Goal: Transaction & Acquisition: Purchase product/service

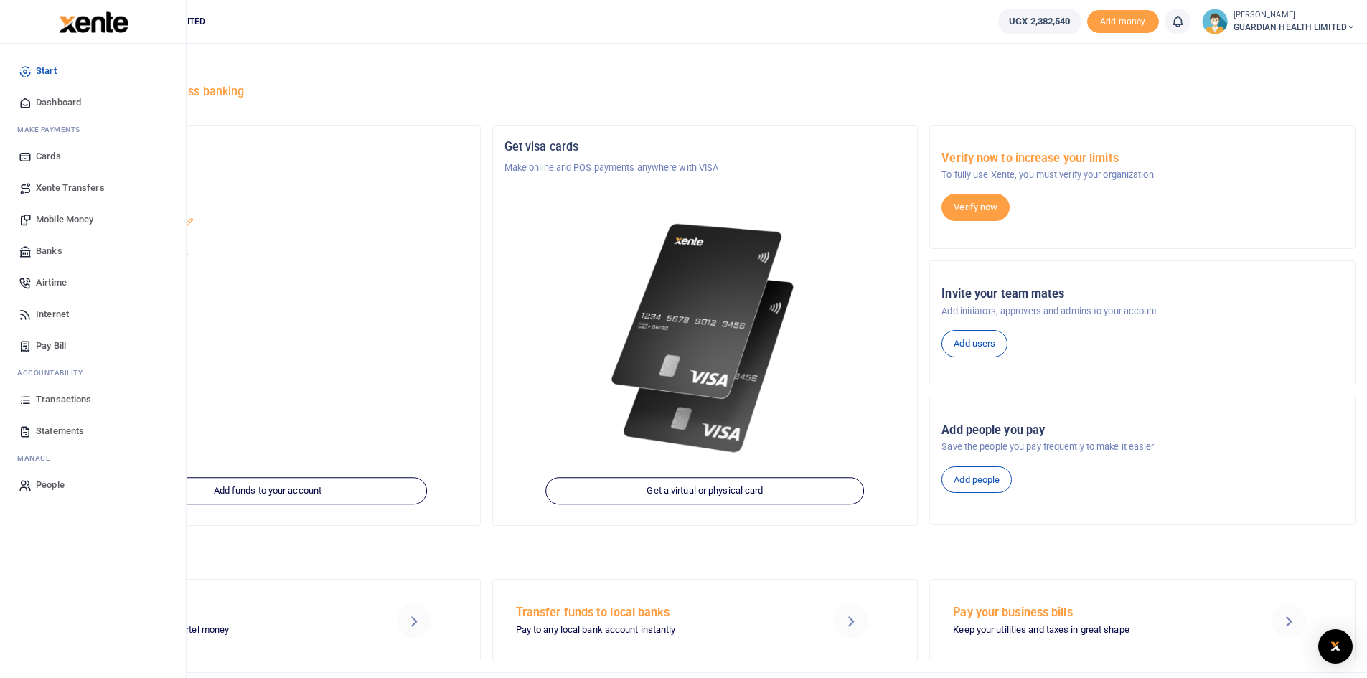
click at [65, 216] on span "Mobile Money" at bounding box center [64, 219] width 57 height 14
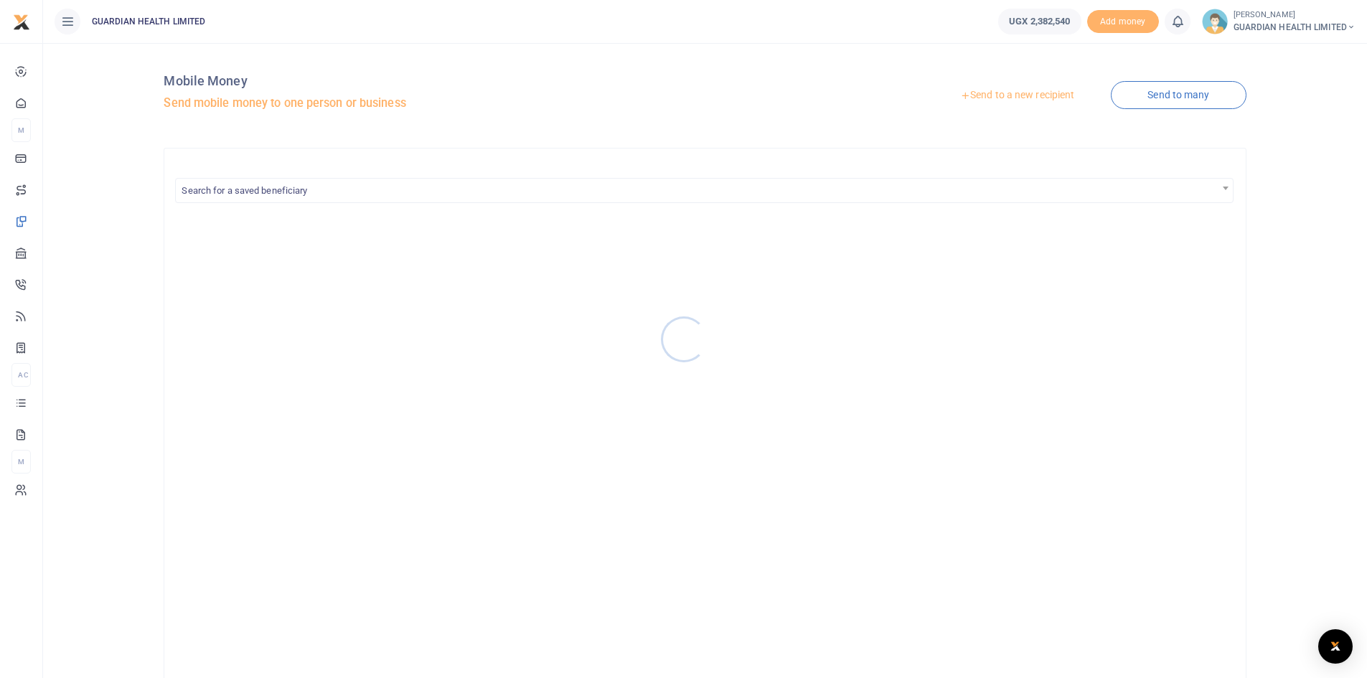
click at [1017, 92] on div at bounding box center [683, 339] width 1367 height 678
click at [1013, 95] on link "Send to a new recipient" at bounding box center [1017, 96] width 187 height 26
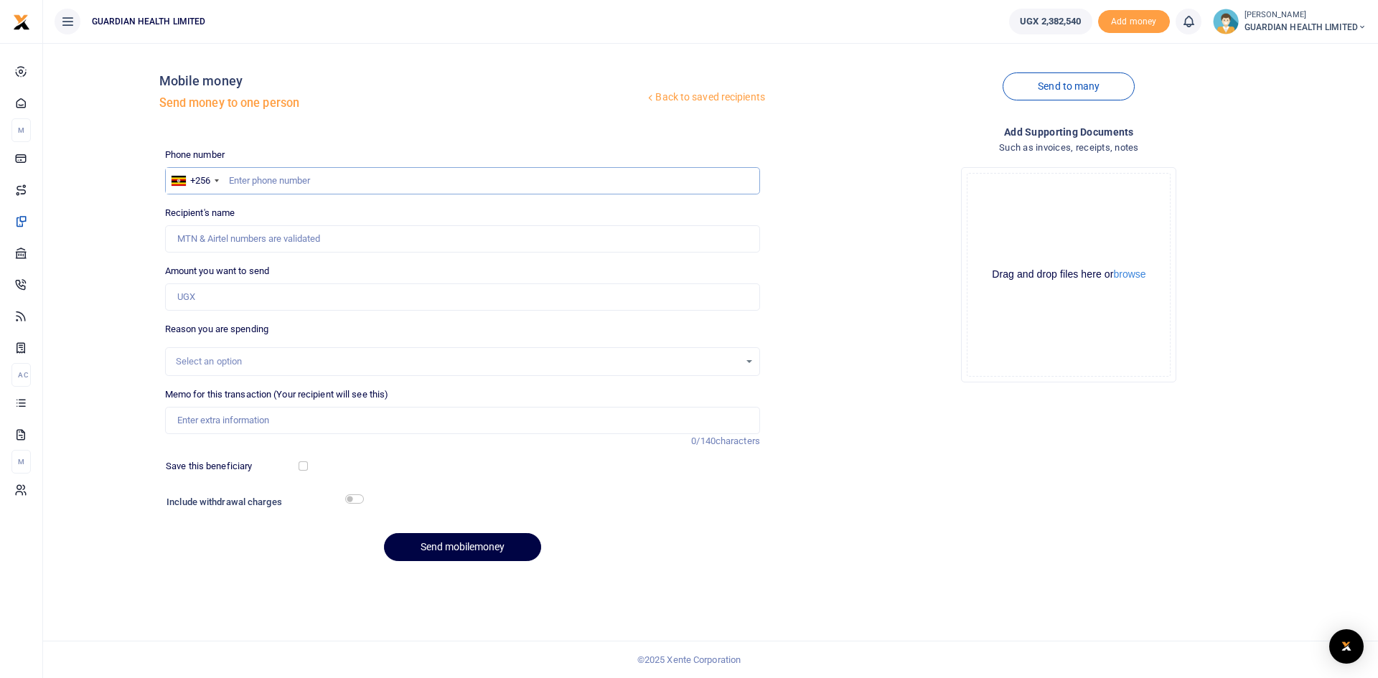
paste input "753646622"
click at [227, 180] on input "753646622" at bounding box center [462, 180] width 595 height 27
type input "753646622"
click at [212, 297] on input "Amount you want to send" at bounding box center [462, 296] width 595 height 27
type input "570,000"
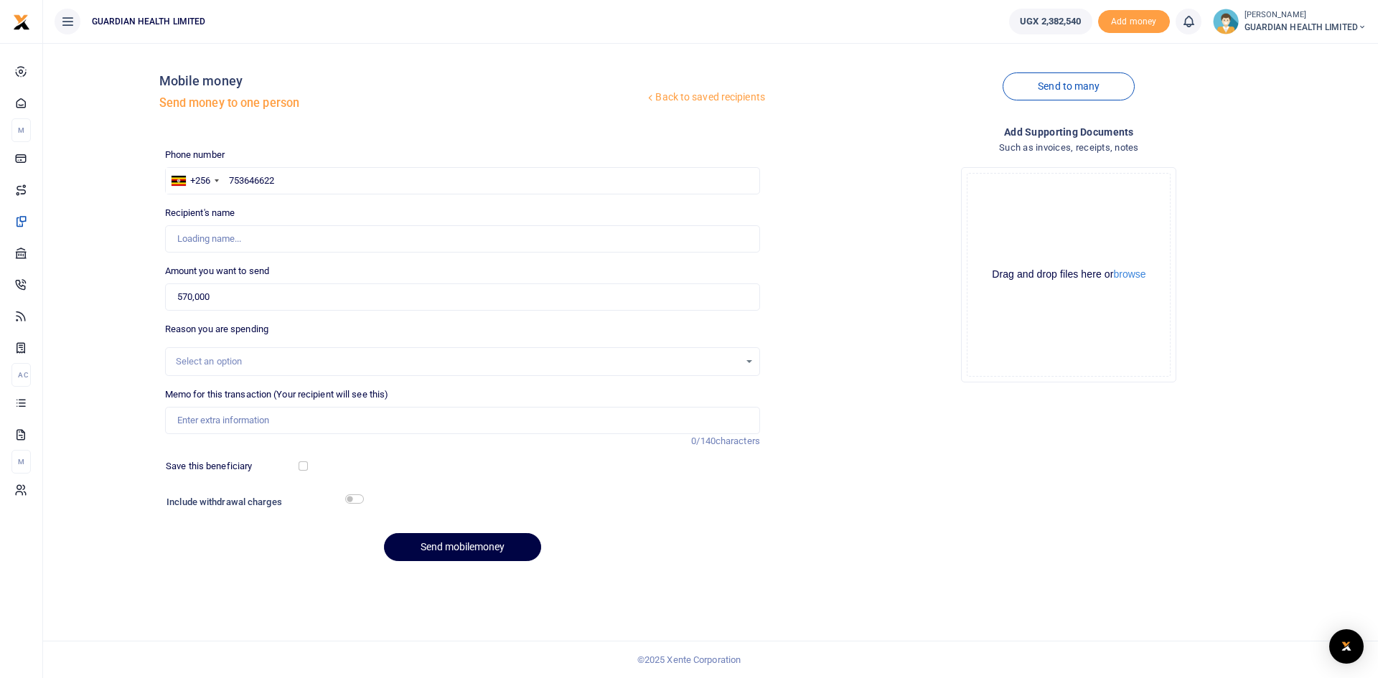
click at [215, 361] on div "Select an option" at bounding box center [457, 361] width 563 height 14
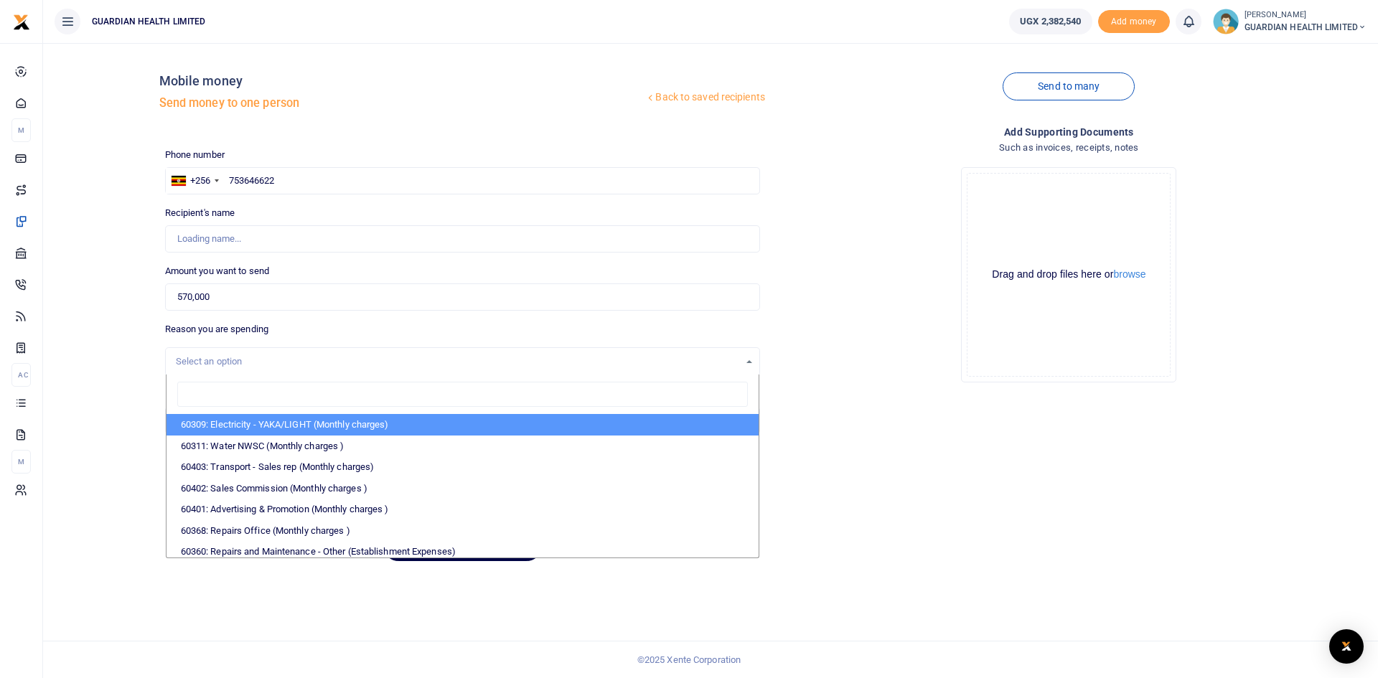
type input "Alone Ndhoga"
type input "rep"
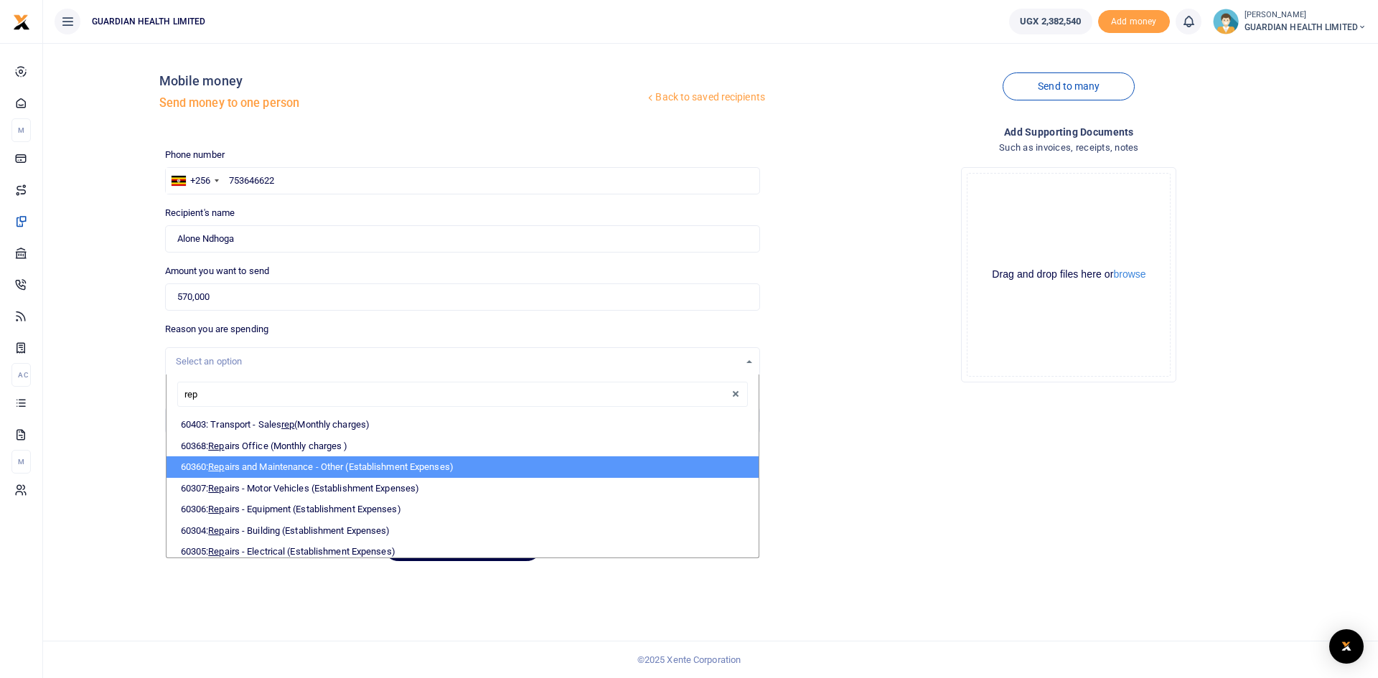
click at [310, 468] on li "60360: Rep airs and Maintenance - Other (Establishment Expenses)" at bounding box center [462, 467] width 592 height 22
select select "5386"
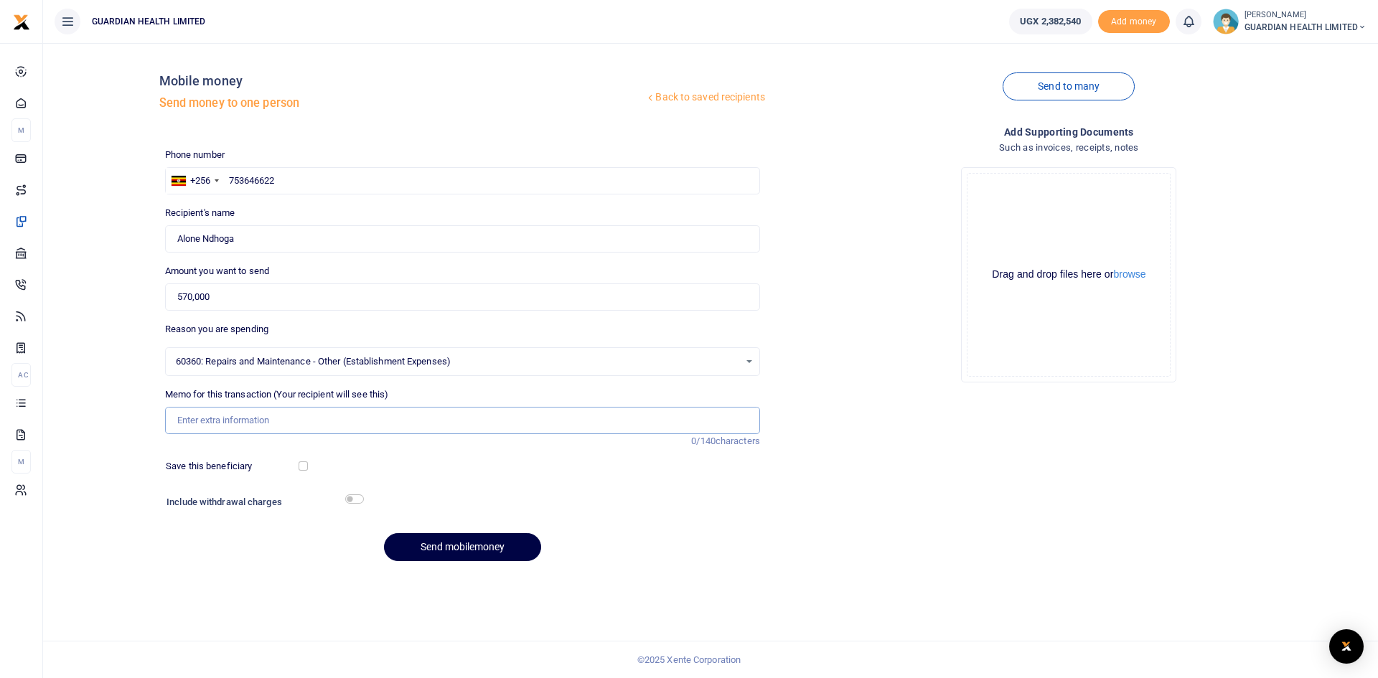
click at [247, 425] on input "Memo for this transaction (Your recipient will see this)" at bounding box center [462, 420] width 595 height 27
type input "Procurement Printer repairs"
click at [433, 555] on button "Send mobilemoney" at bounding box center [462, 547] width 157 height 28
paste input "755970336"
click at [229, 177] on input "755970336" at bounding box center [462, 180] width 595 height 27
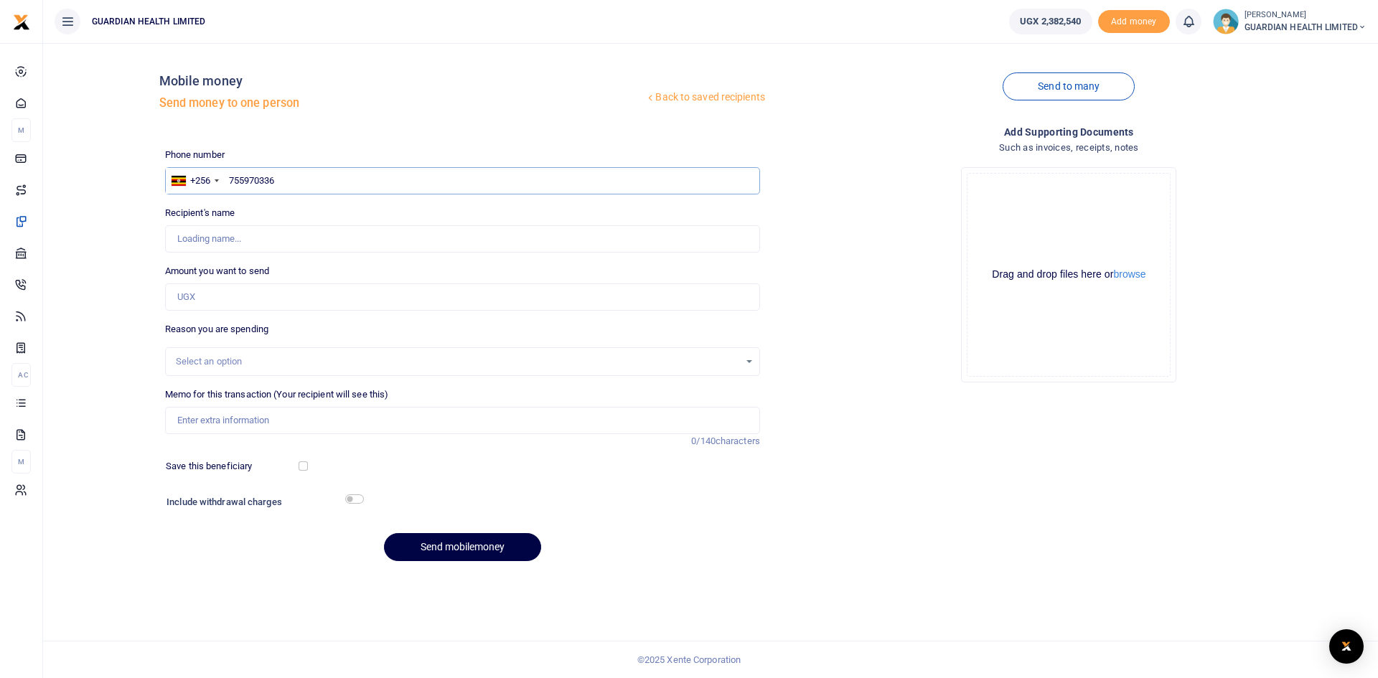
type input "755970336"
click at [203, 291] on input "Amount you want to send" at bounding box center [462, 296] width 595 height 27
type input "150,000"
type input "[PERSON_NAME]"
type input "150,000"
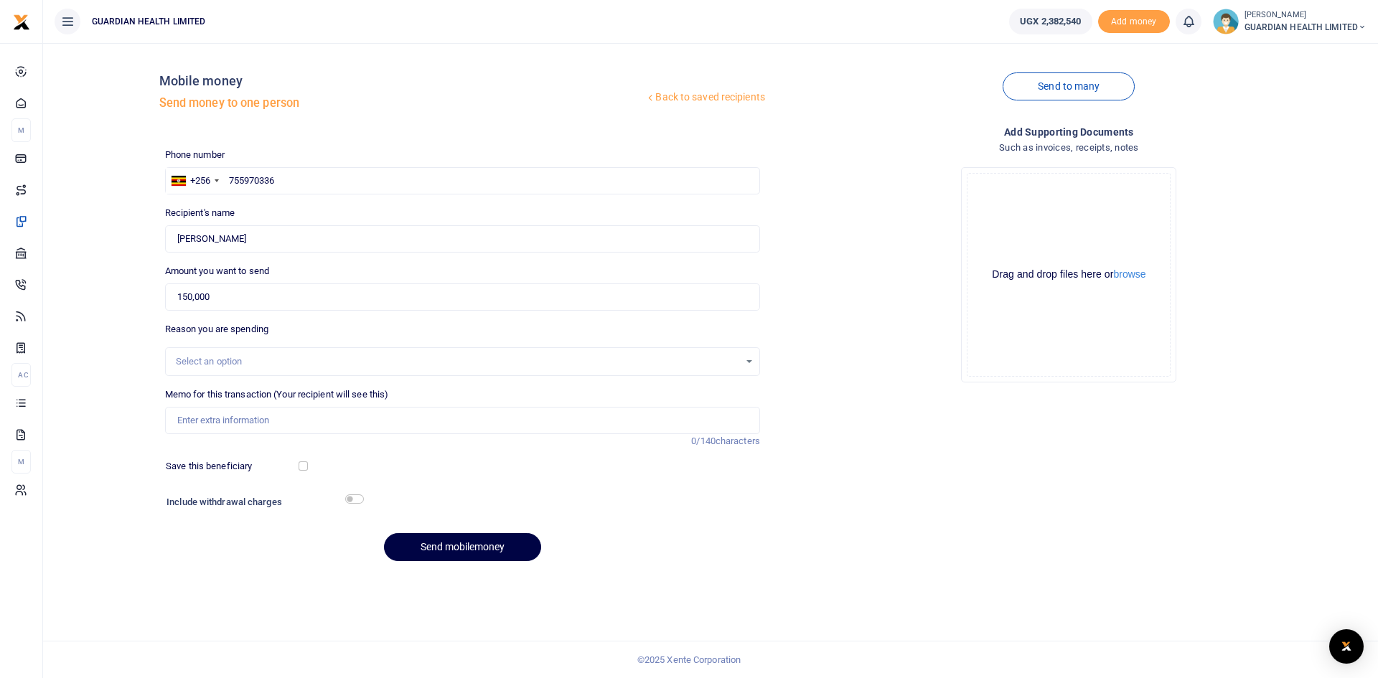
click at [205, 363] on div "Select an option" at bounding box center [457, 361] width 563 height 14
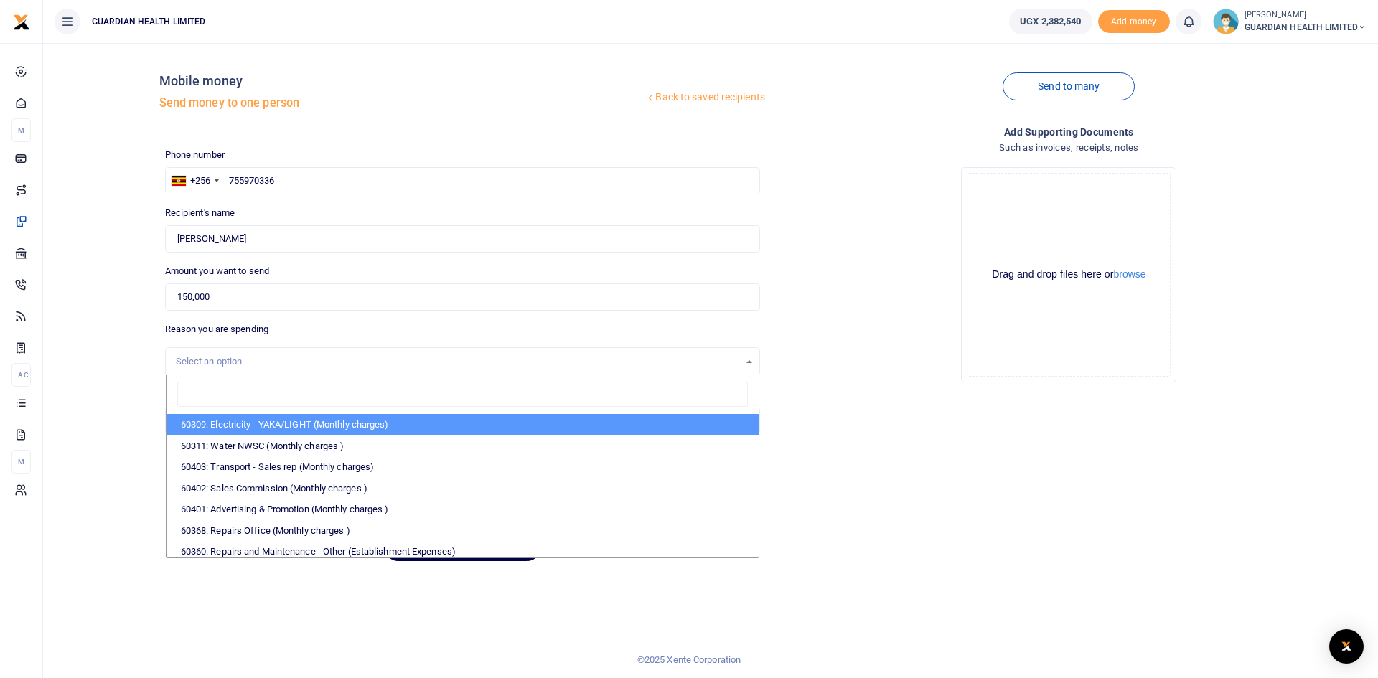
click at [205, 363] on div "Select an option" at bounding box center [457, 361] width 563 height 14
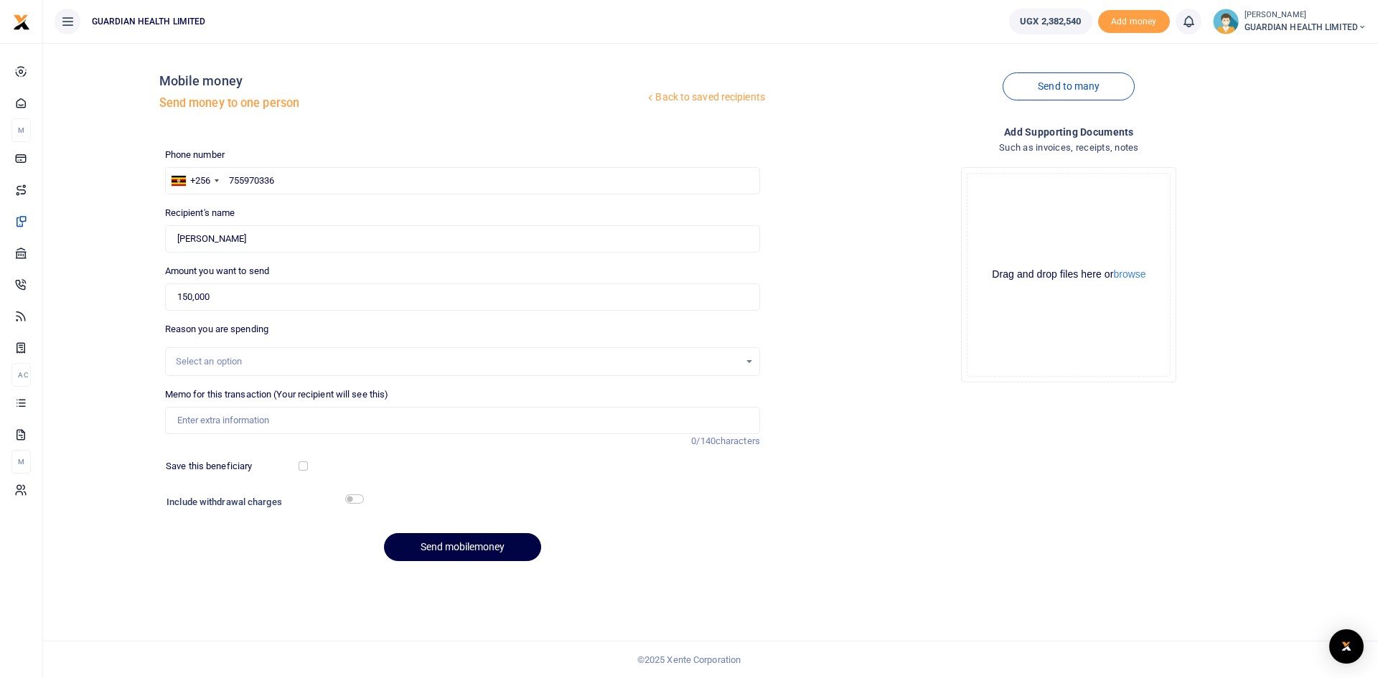
click at [212, 359] on div "Select an option" at bounding box center [457, 361] width 563 height 14
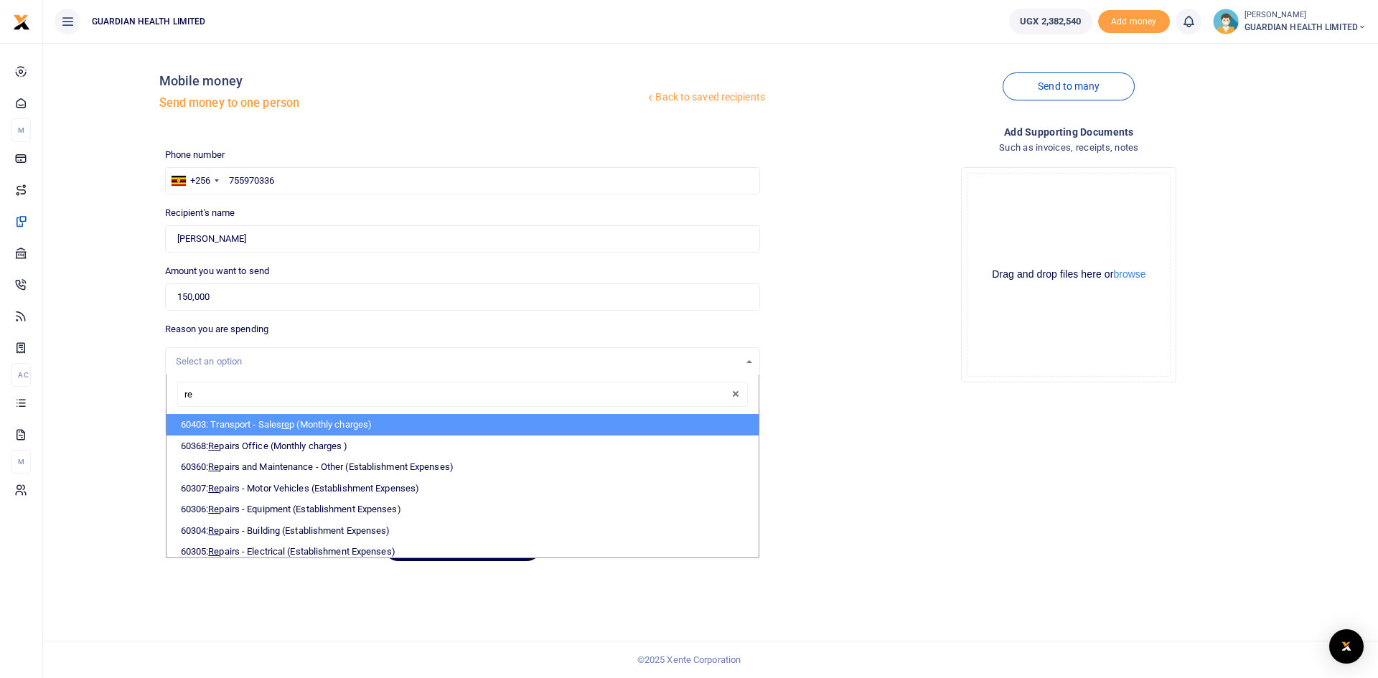
type input "rep"
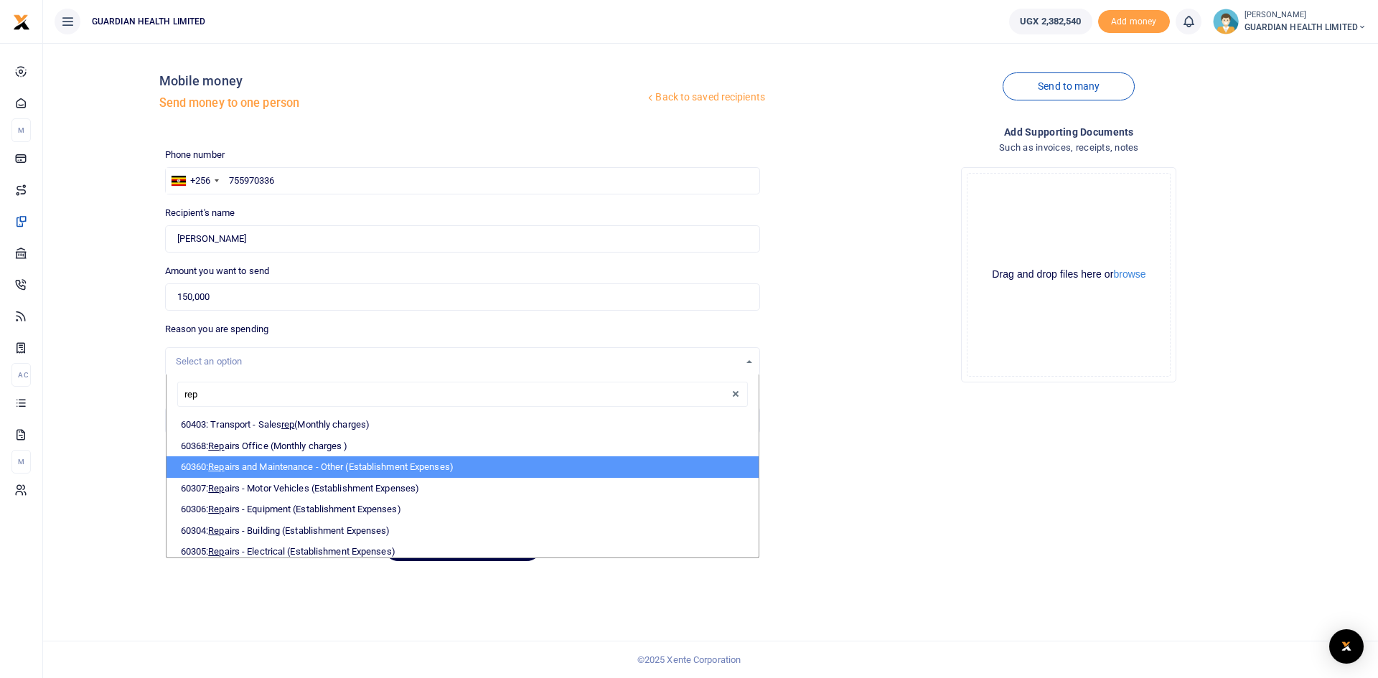
click at [250, 467] on li "60360: Rep airs and Maintenance - Other (Establishment Expenses)" at bounding box center [462, 467] width 592 height 22
select select "5386"
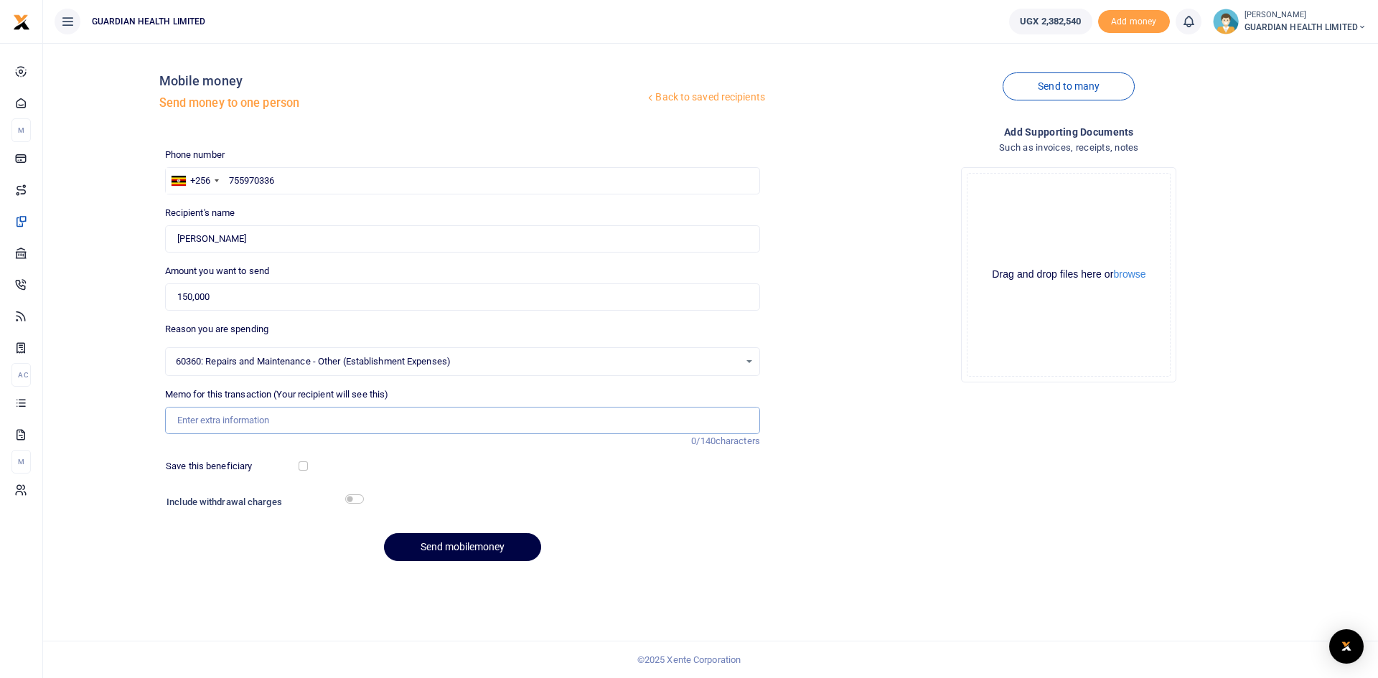
click at [232, 425] on input "Memo for this transaction (Your recipient will see this)" at bounding box center [462, 420] width 595 height 27
type input "Procurement Printer repairs drum replacement"
click at [434, 537] on button "Send mobilemoney" at bounding box center [462, 547] width 157 height 28
click at [310, 184] on input "text" at bounding box center [462, 180] width 595 height 27
click at [300, 182] on input "text" at bounding box center [462, 180] width 595 height 27
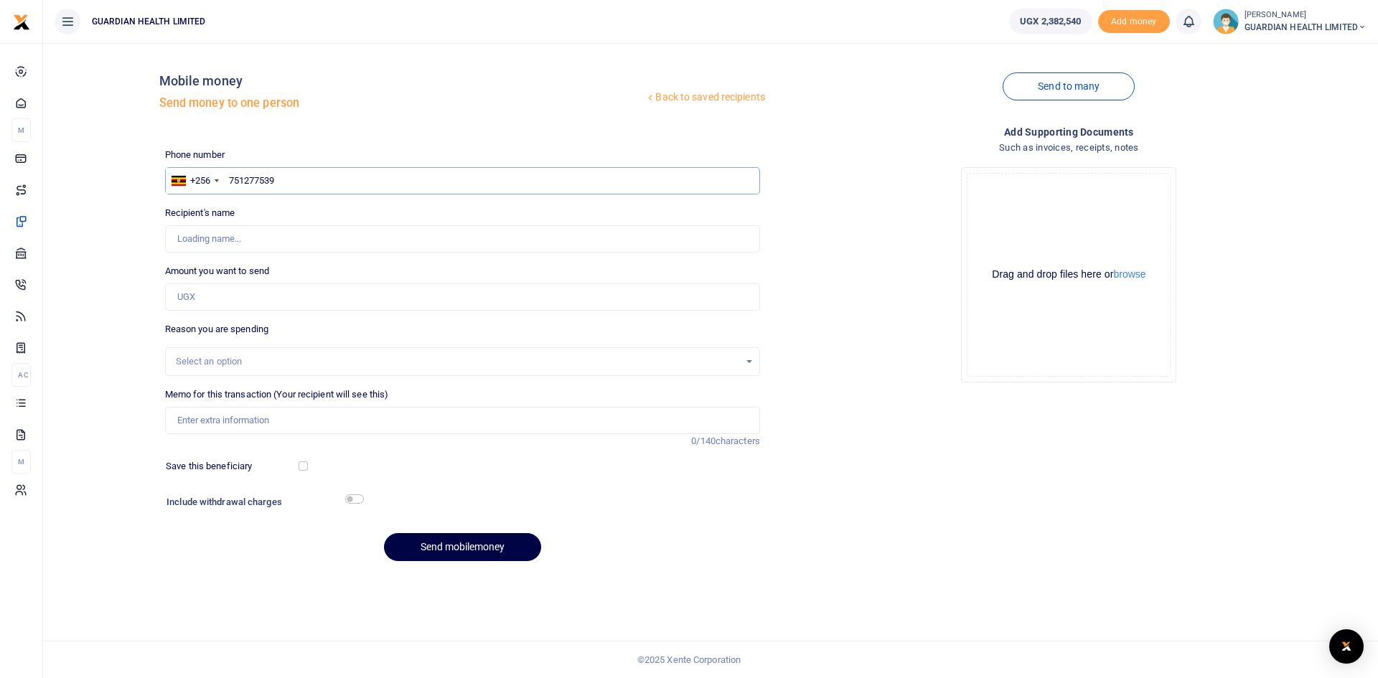
type input "751277539"
click at [276, 288] on input "Amount you want to send" at bounding box center [462, 296] width 595 height 27
type input "50,000"
type input "[PERSON_NAME]"
type input "50,000"
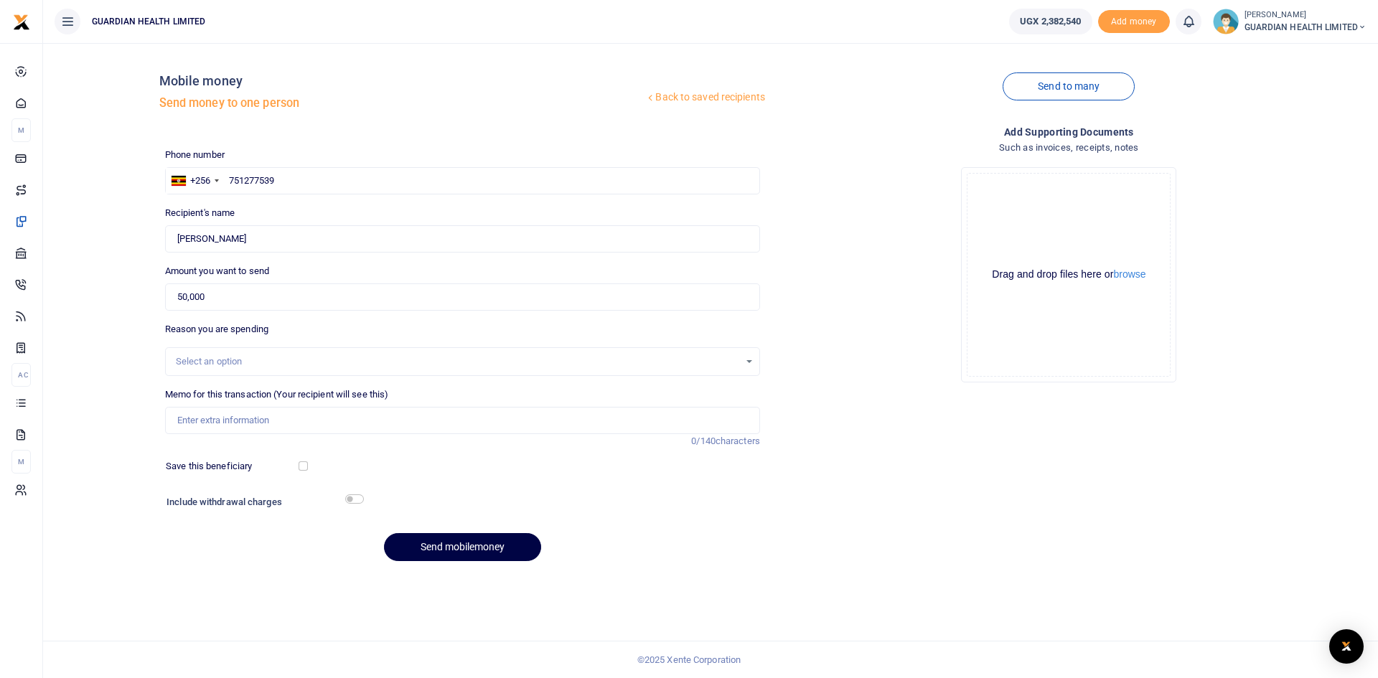
click at [202, 364] on div "Select an option" at bounding box center [457, 361] width 563 height 14
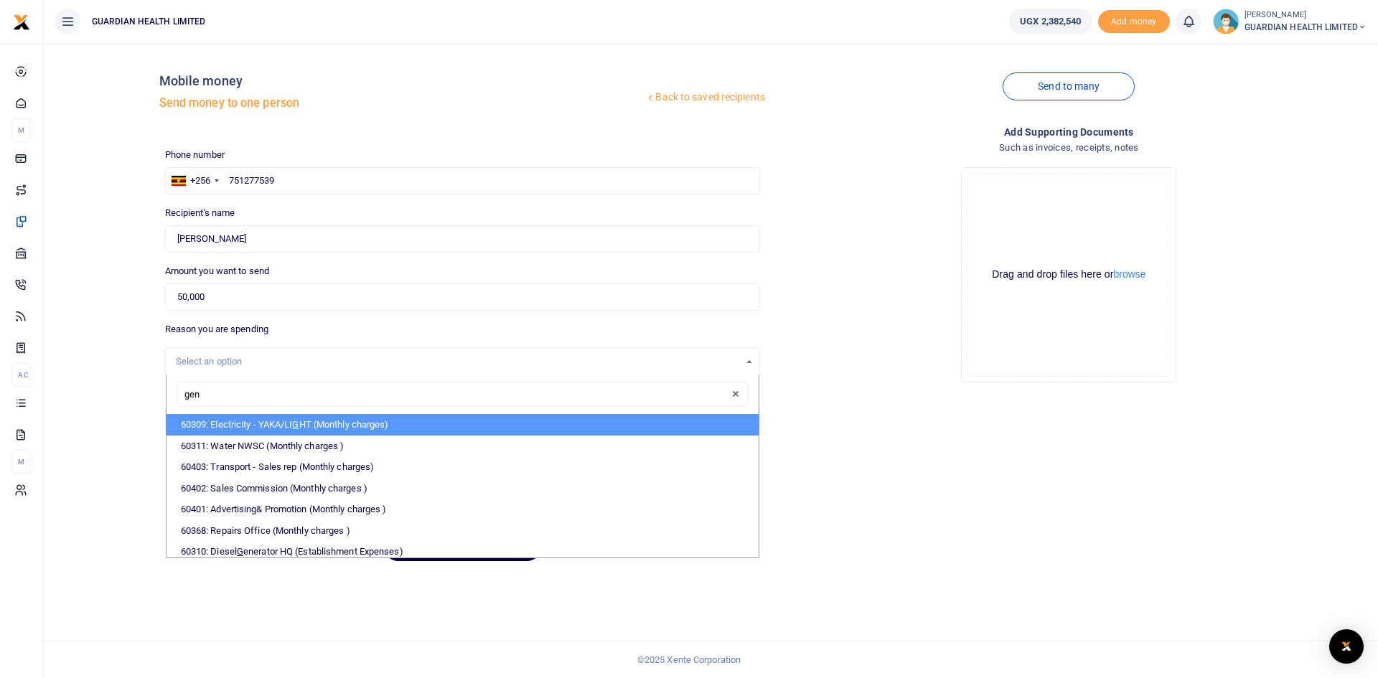
type input "gene"
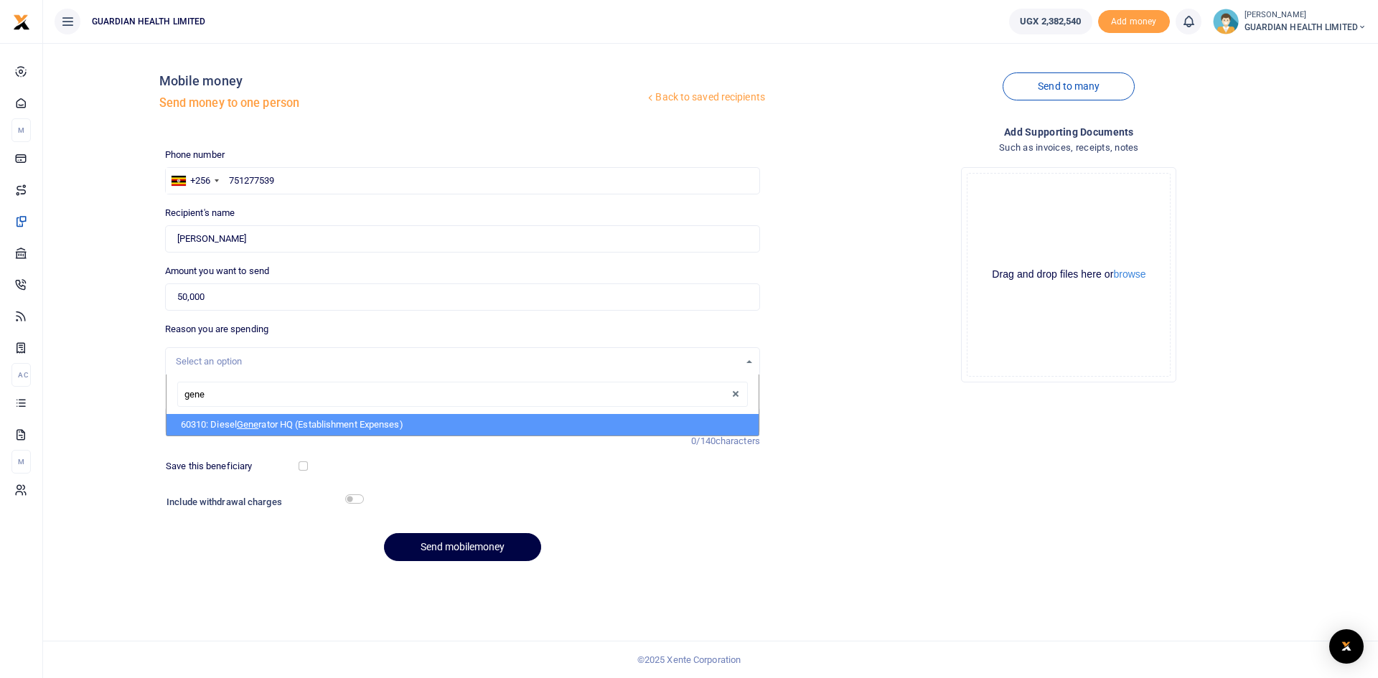
click at [215, 422] on li "60310: Diesel Gene rator HQ (Establishment Expenses)" at bounding box center [462, 425] width 592 height 22
select select "5388"
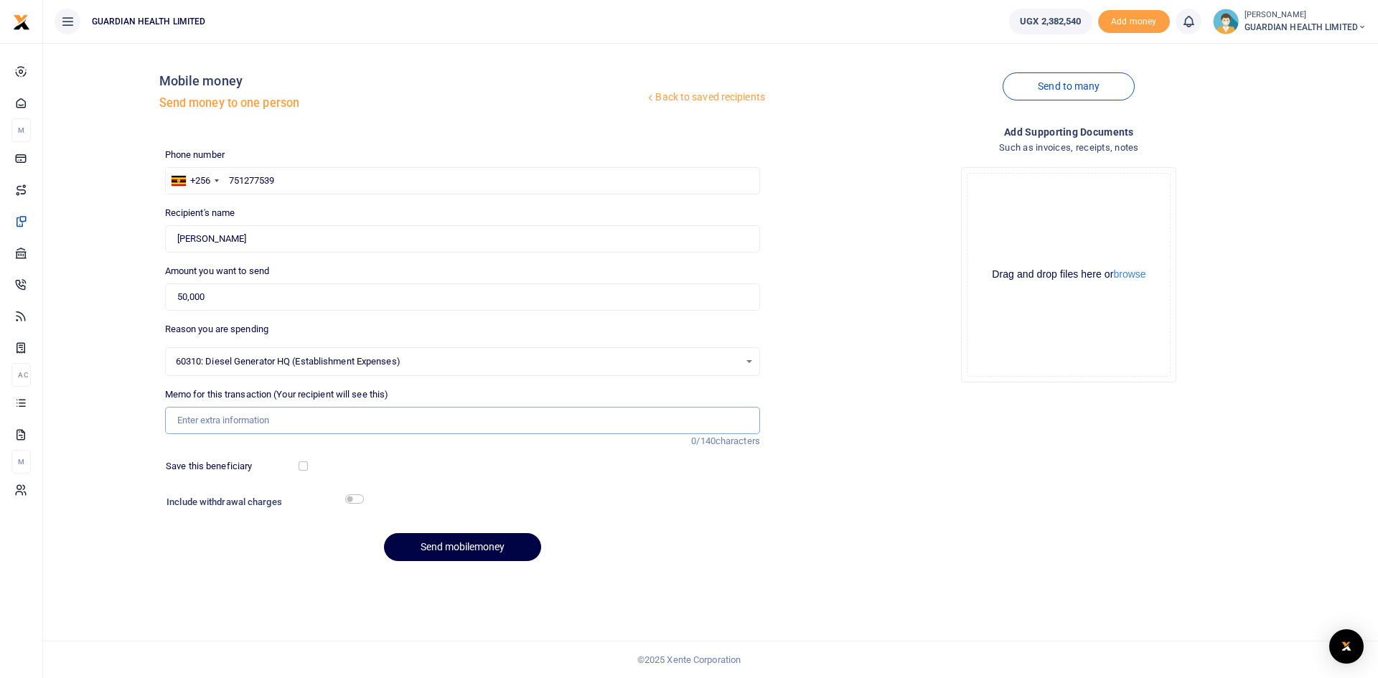
click at [222, 429] on input "Memo for this transaction (Your recipient will see this)" at bounding box center [462, 420] width 595 height 27
type input "Nansana Generator Fuel"
click at [306, 469] on input "checkbox" at bounding box center [303, 465] width 9 height 9
checkbox input "true"
click at [352, 498] on input "checkbox" at bounding box center [354, 498] width 19 height 9
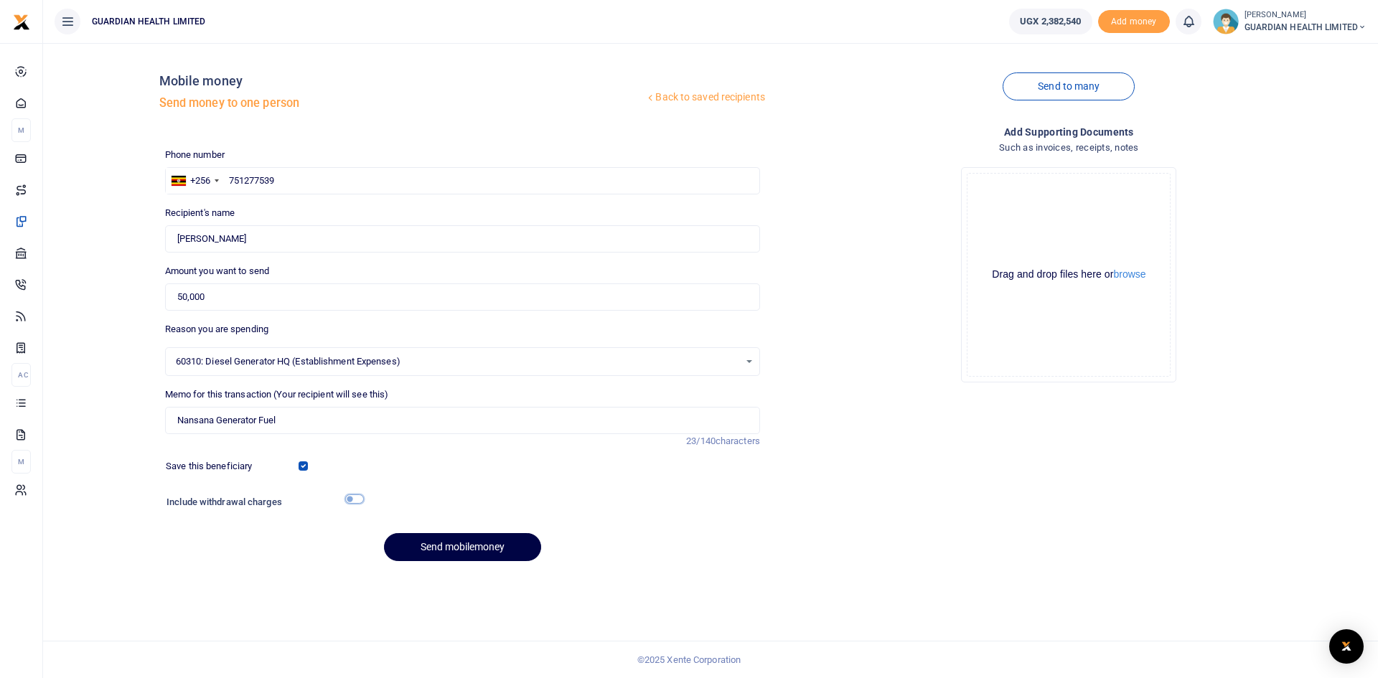
checkbox input "true"
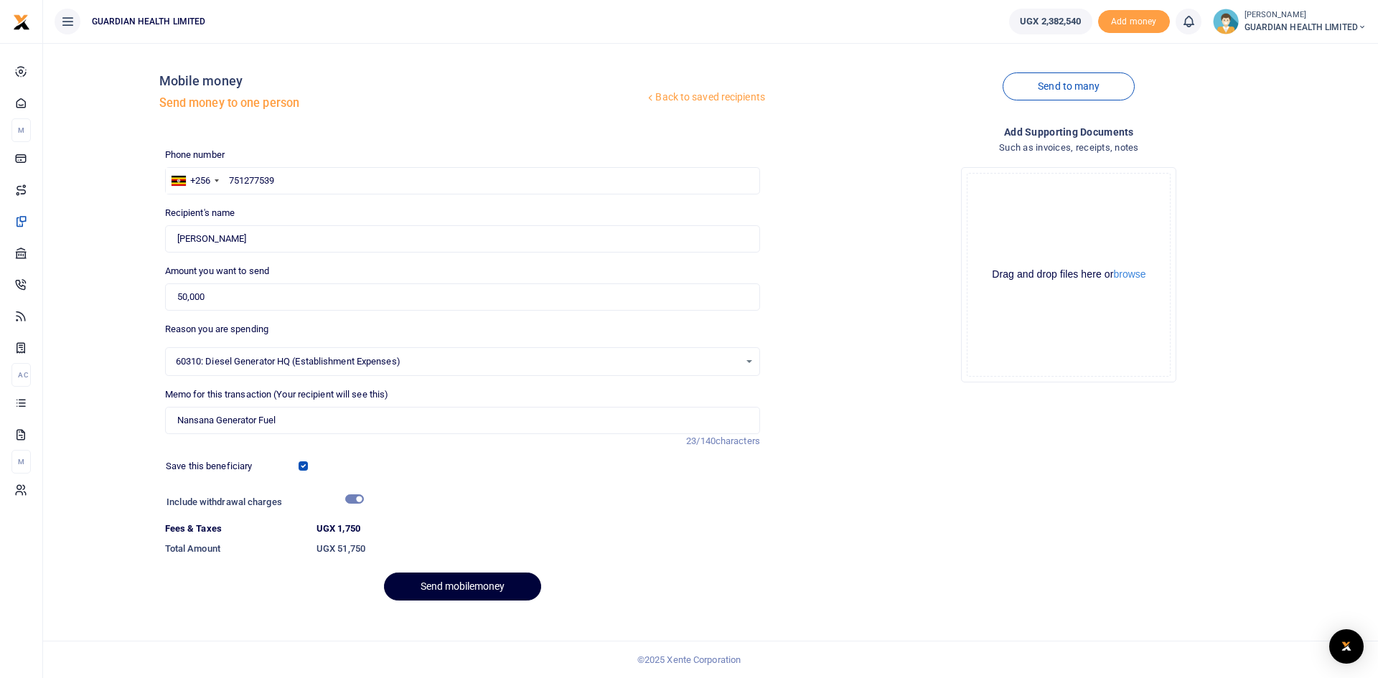
click at [461, 590] on button "Send mobilemoney" at bounding box center [462, 587] width 157 height 28
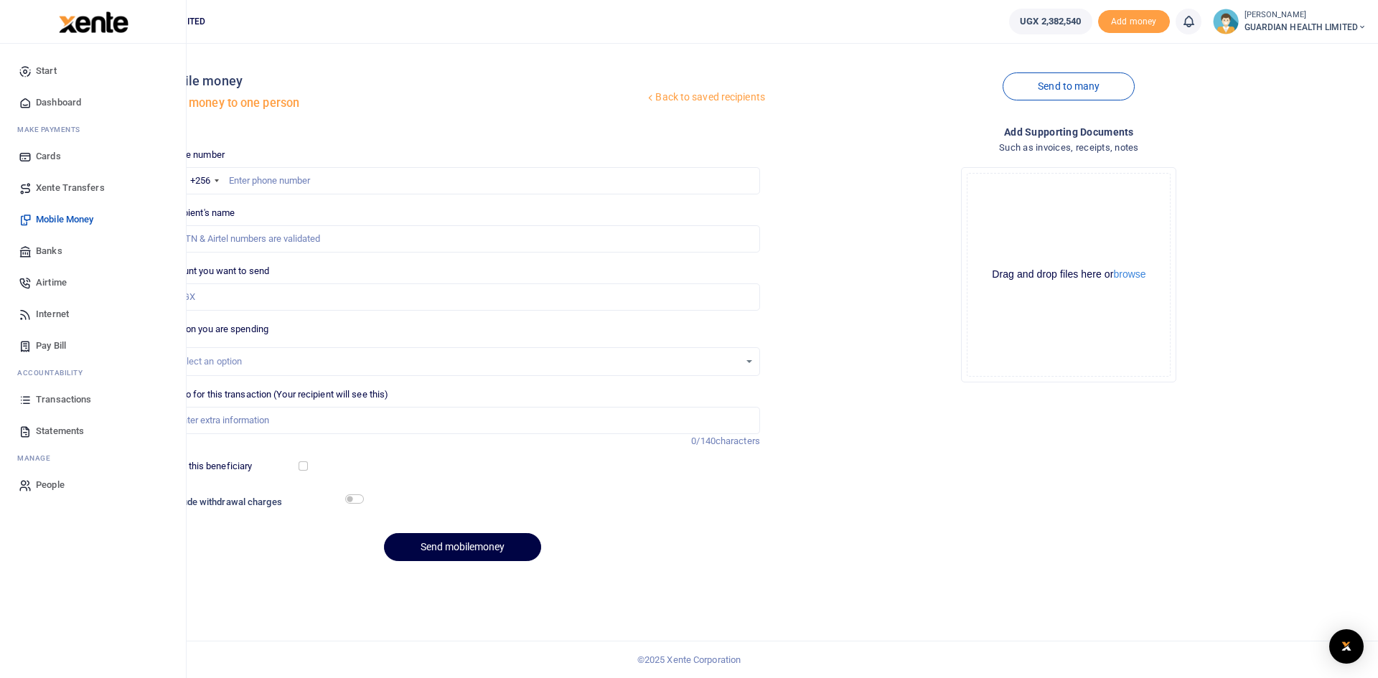
click at [70, 99] on span "Dashboard" at bounding box center [58, 102] width 45 height 14
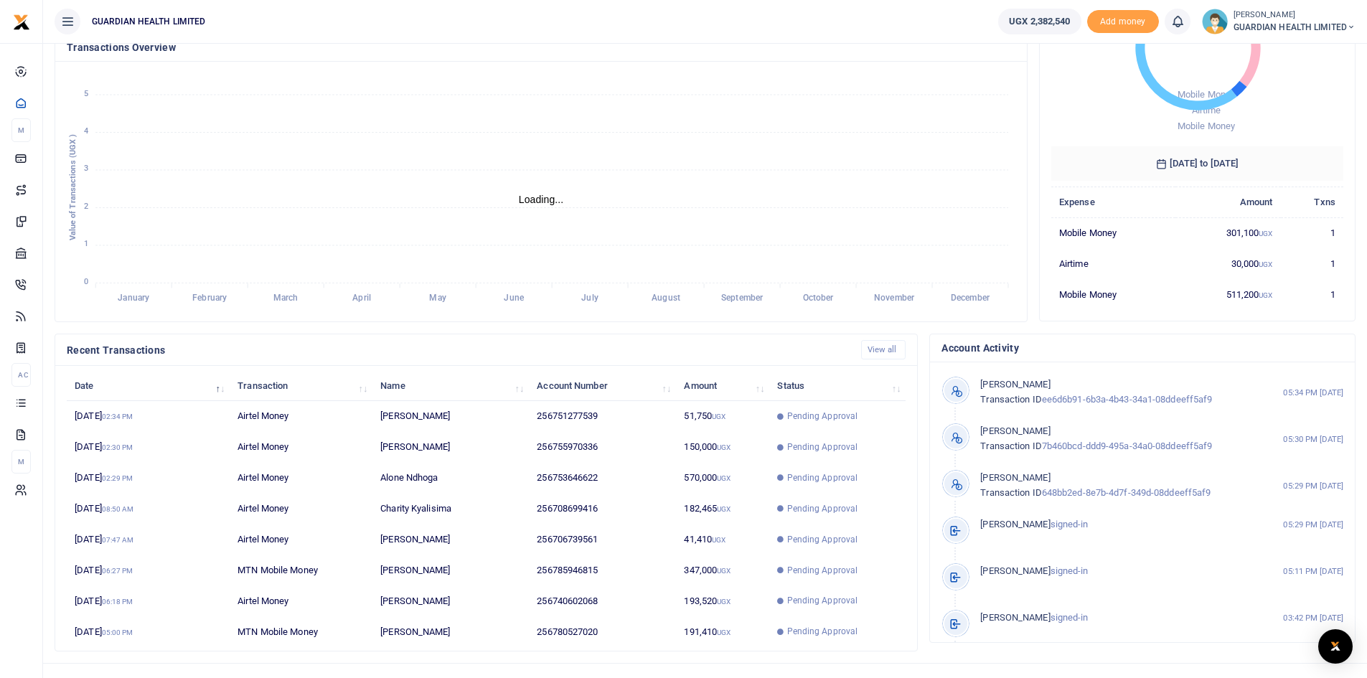
scroll to position [179, 0]
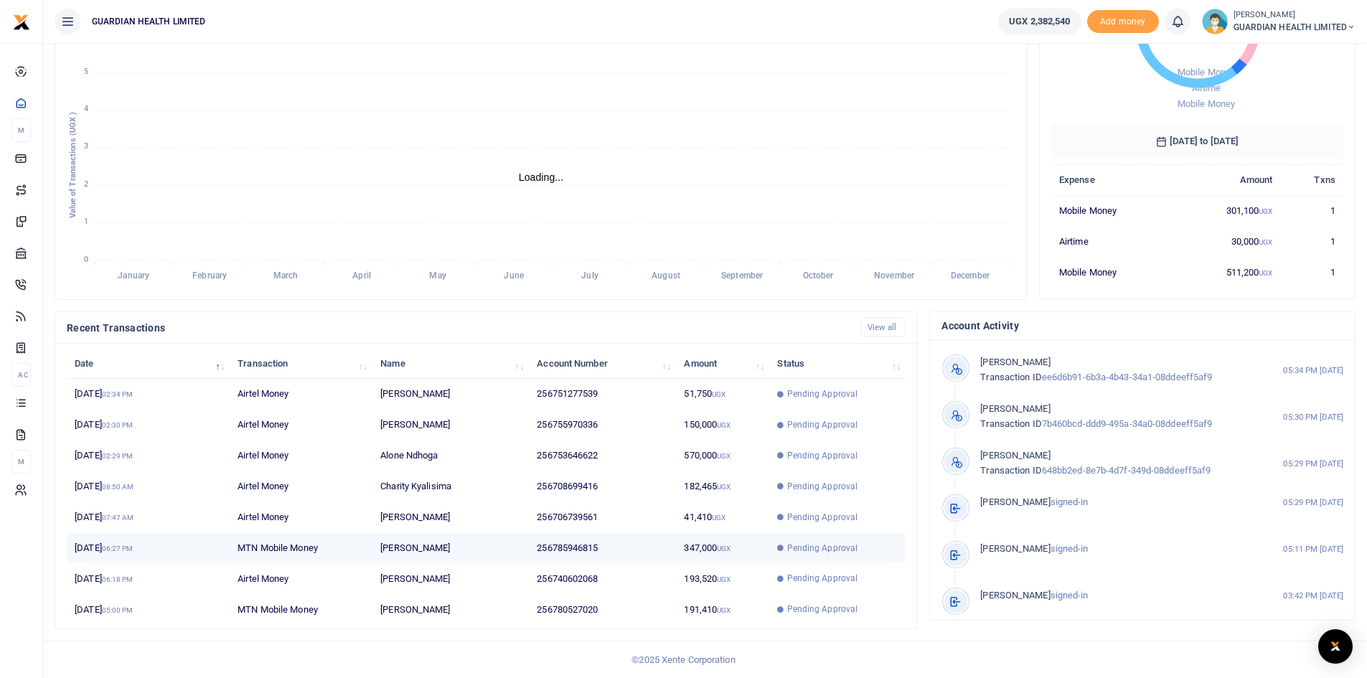
click at [817, 546] on span "Pending Approval" at bounding box center [822, 548] width 71 height 13
